Goal: Transaction & Acquisition: Purchase product/service

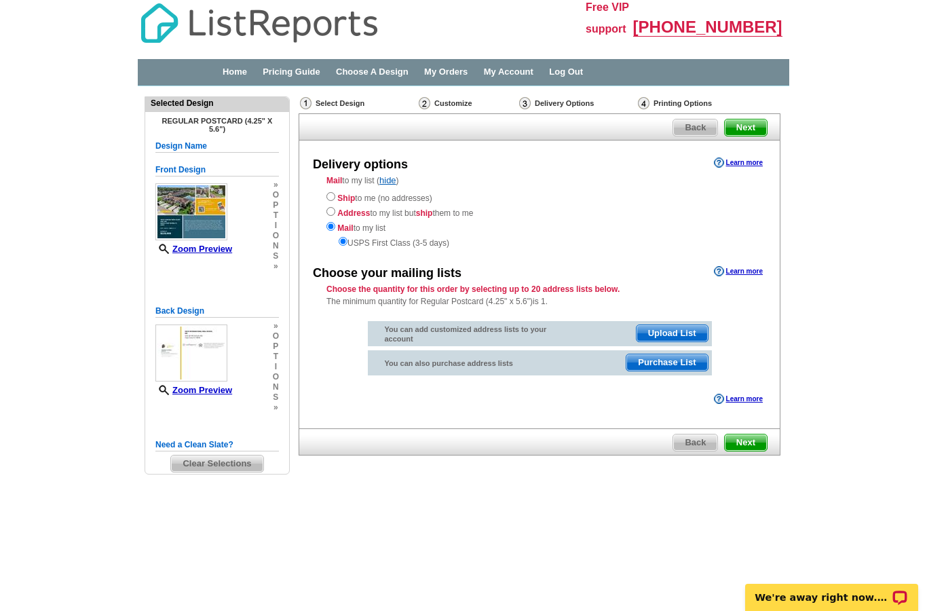
click at [336, 349] on div "You can add customized address lists to your account Upload List You can also p…" at bounding box center [539, 346] width 426 height 72
click at [664, 364] on span "Purchase List" at bounding box center [666, 362] width 81 height 16
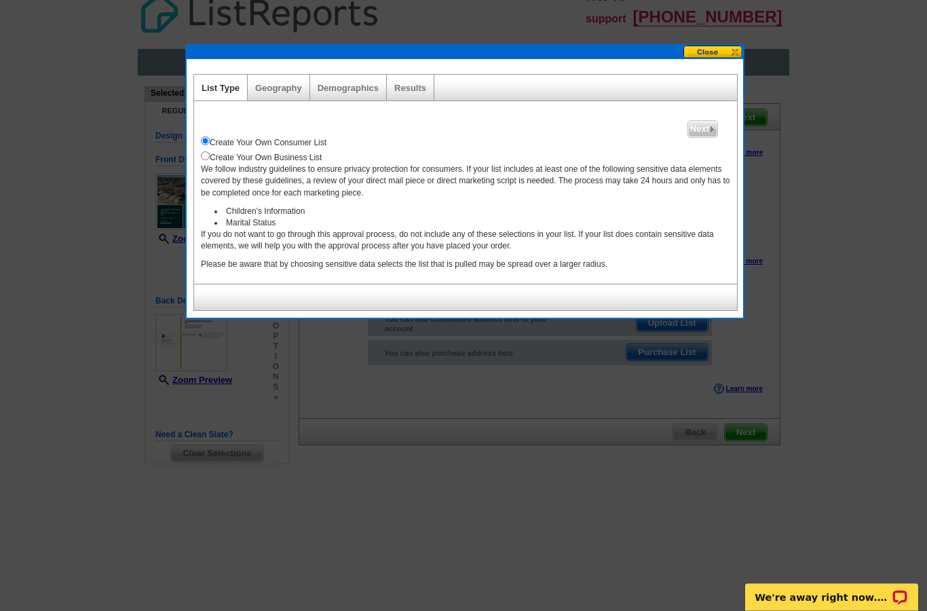
scroll to position [4, 0]
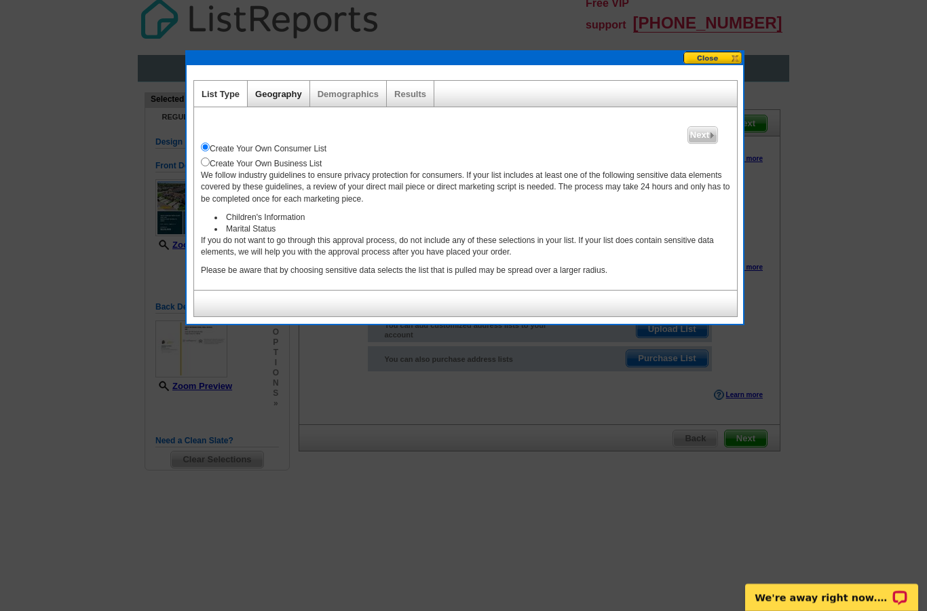
click at [271, 90] on link "Geography" at bounding box center [278, 94] width 47 height 10
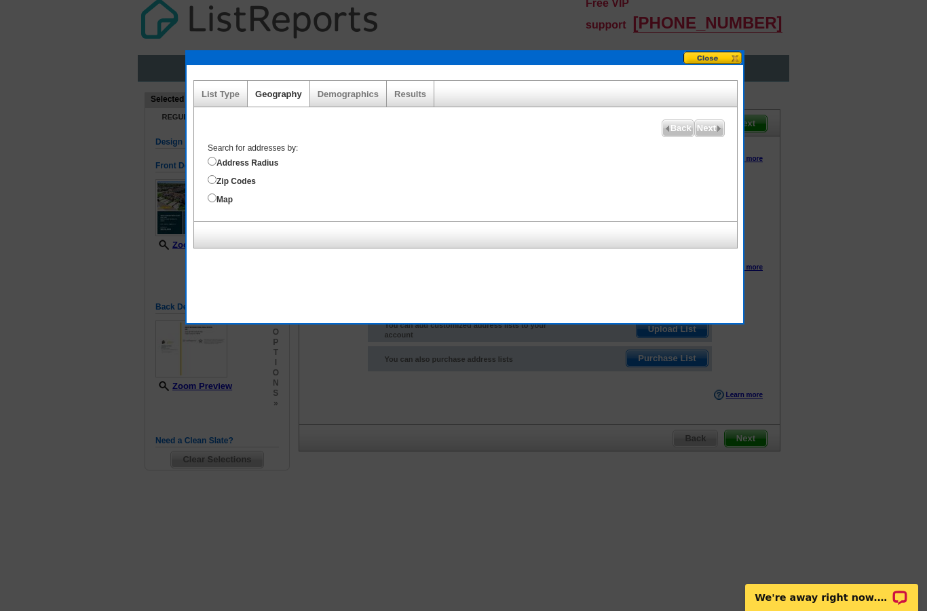
click at [709, 57] on button at bounding box center [713, 58] width 60 height 13
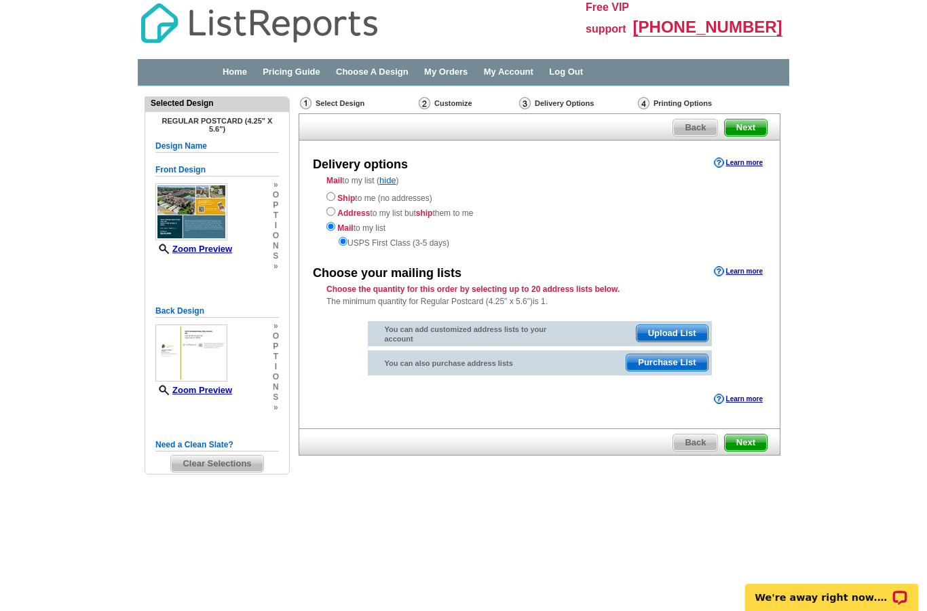
click at [516, 417] on div "Delivery options Learn more Mail to my list ( hide ) Ship to me (no addresses) …" at bounding box center [540, 284] width 482 height 288
click at [562, 230] on div "Ship to me (no addresses) Address to my list but ship them to me Mail to my lis…" at bounding box center [539, 219] width 426 height 60
click at [756, 348] on div "Choose your mailing lists Learn more Choose the quantity for this order by sele…" at bounding box center [539, 322] width 481 height 119
click at [783, 324] on div "Need Help? call [PHONE_NUMBER], chat with support, or have our designers make s…" at bounding box center [464, 299] width 652 height 426
click at [746, 447] on span "Next" at bounding box center [746, 442] width 42 height 16
